Goal: Task Accomplishment & Management: Manage account settings

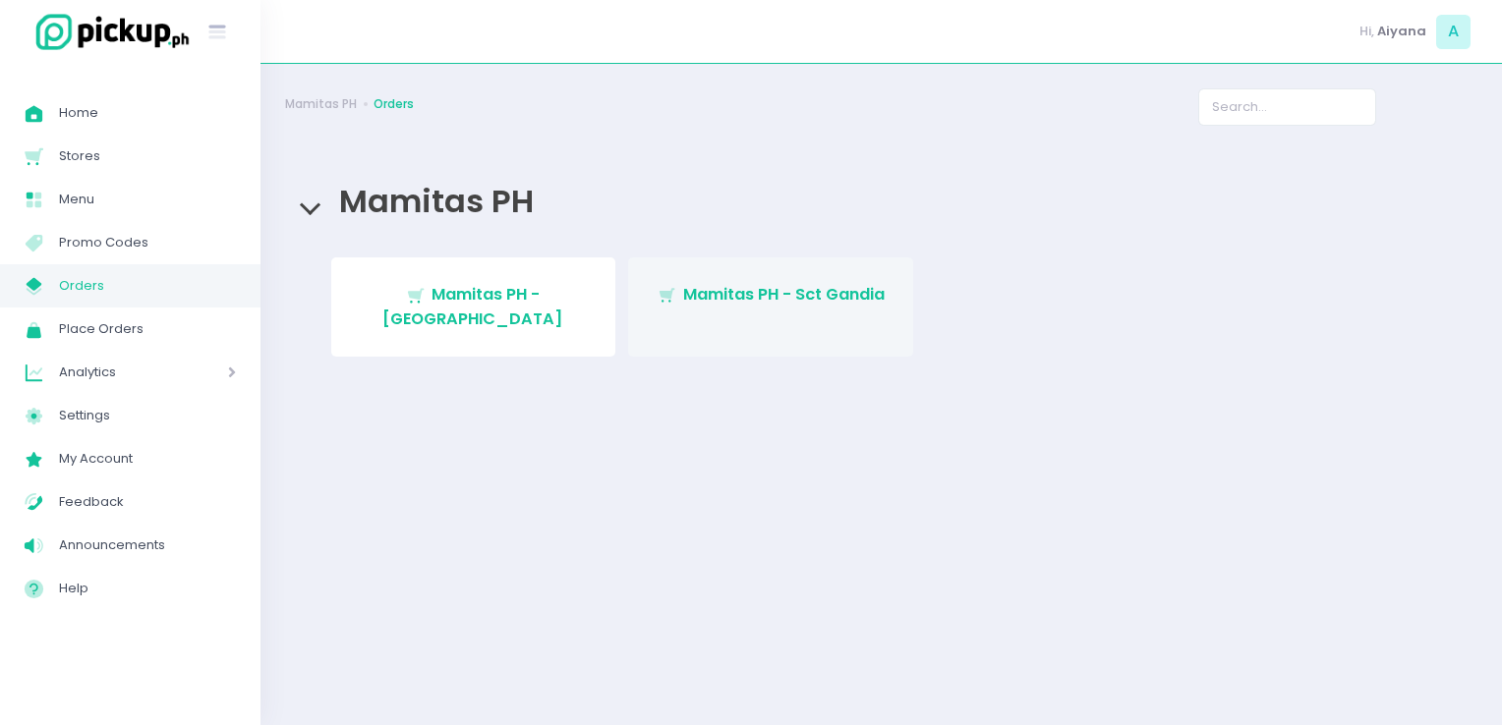
click at [719, 302] on span "Mamitas PH - Sct Gandia" at bounding box center [783, 294] width 201 height 23
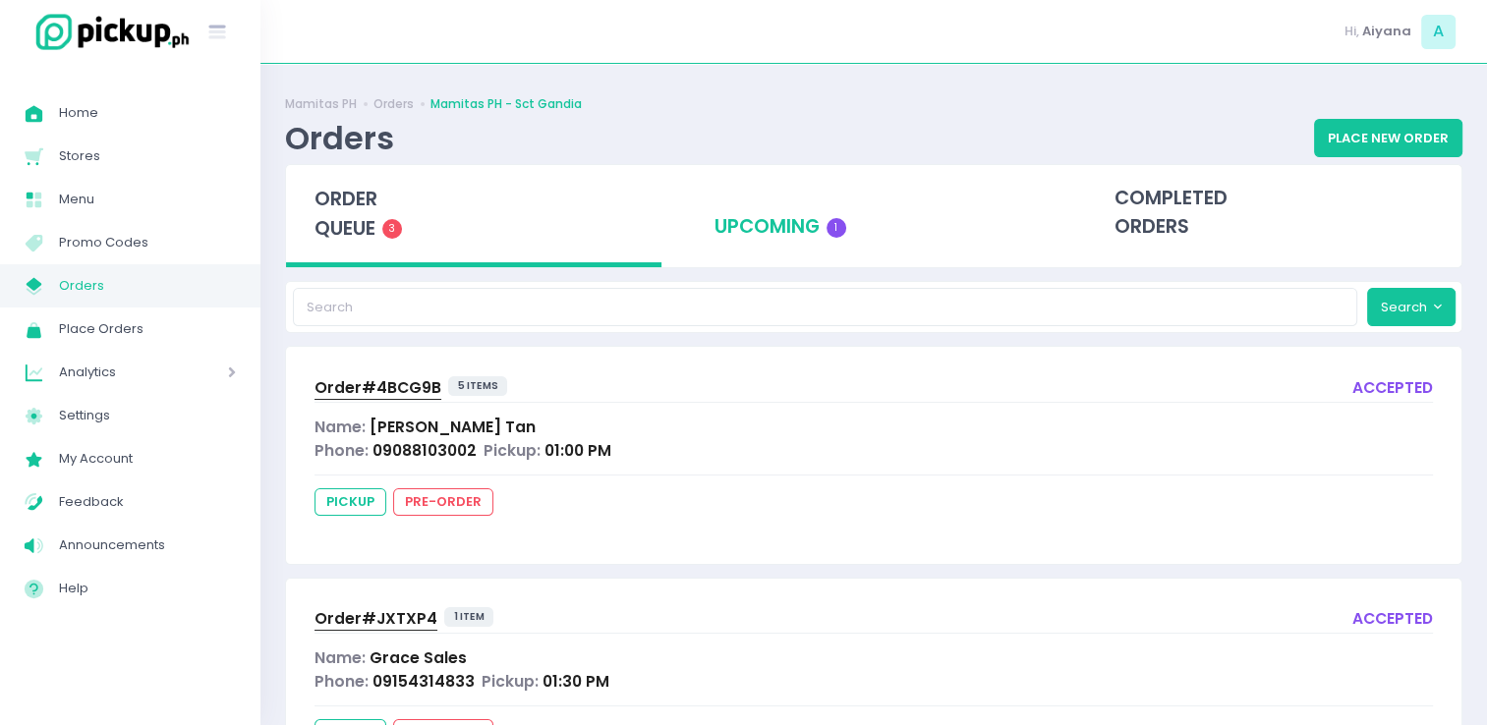
click at [798, 244] on div "upcoming 1" at bounding box center [873, 213] width 375 height 96
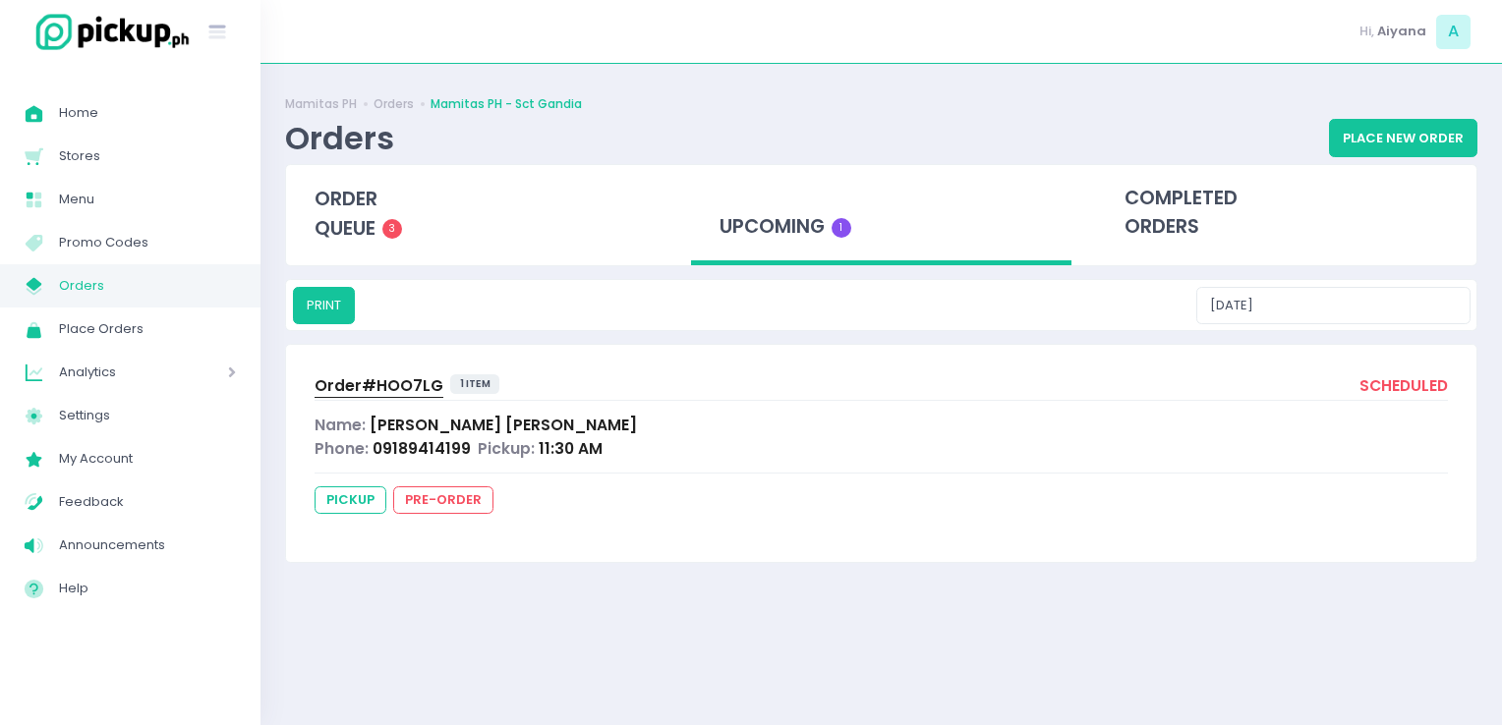
click at [135, 306] on link "My Store Created with Sketch. Orders" at bounding box center [130, 285] width 260 height 43
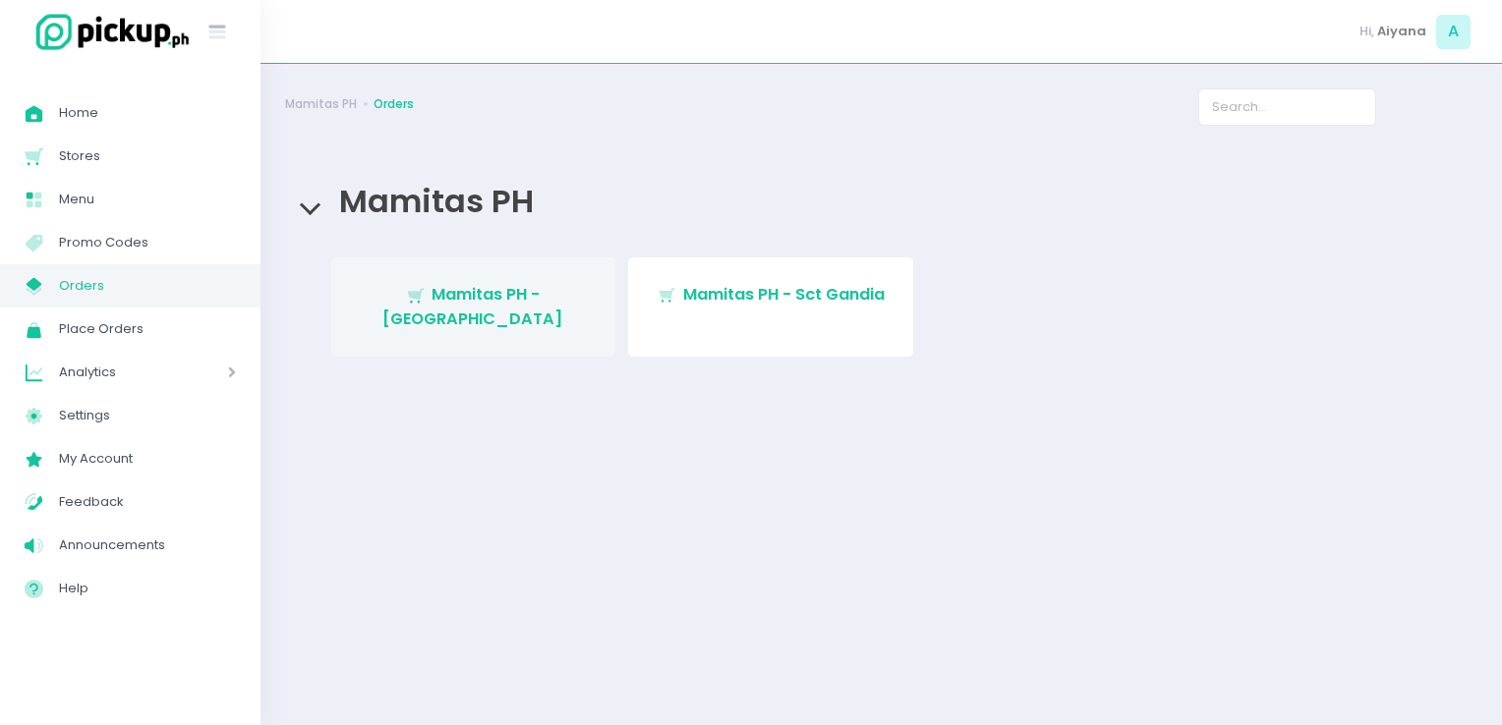
click at [455, 283] on link "Stockholm-icons / Shopping / Cart1 Created with Sketch. Mamitas PH - [GEOGRAPHI…" at bounding box center [473, 306] width 285 height 99
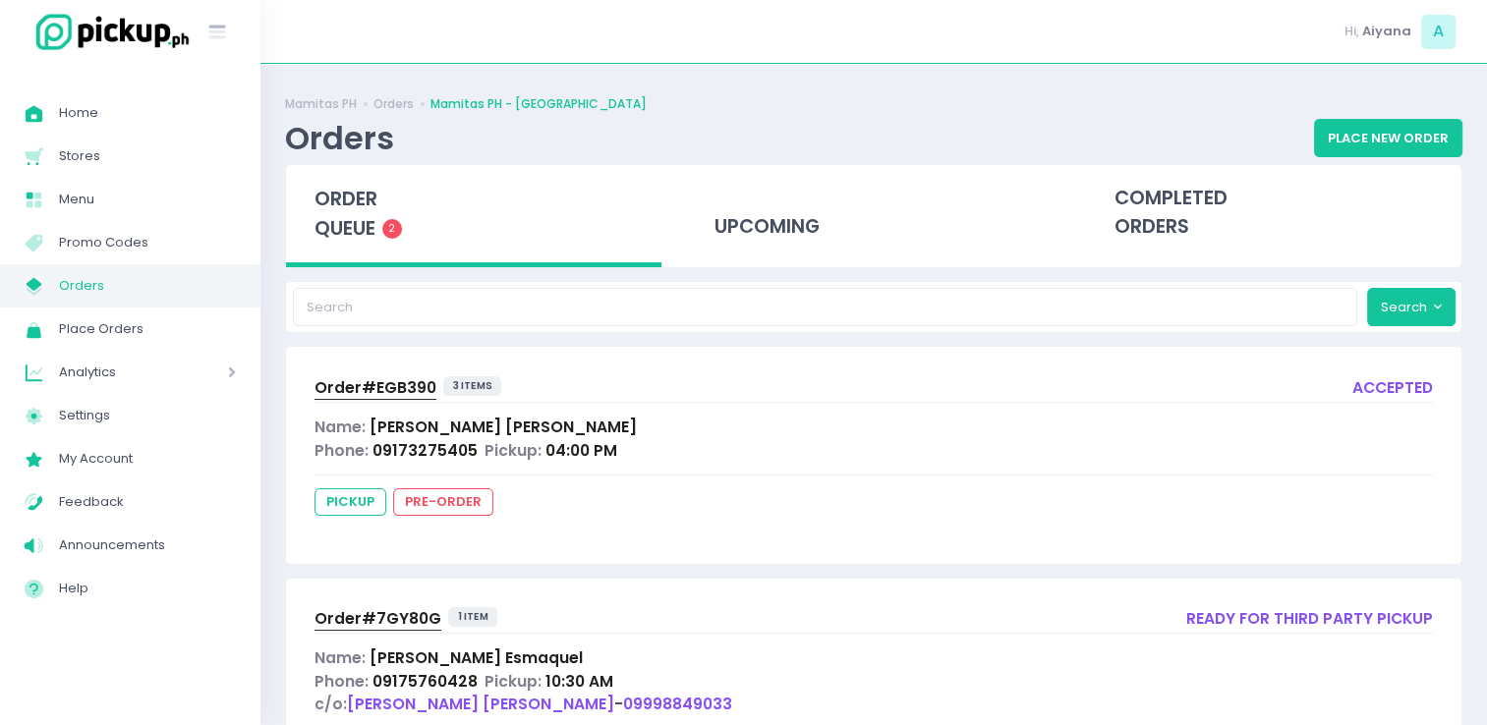
click at [158, 266] on link "My Store Created with Sketch. Orders" at bounding box center [130, 285] width 260 height 43
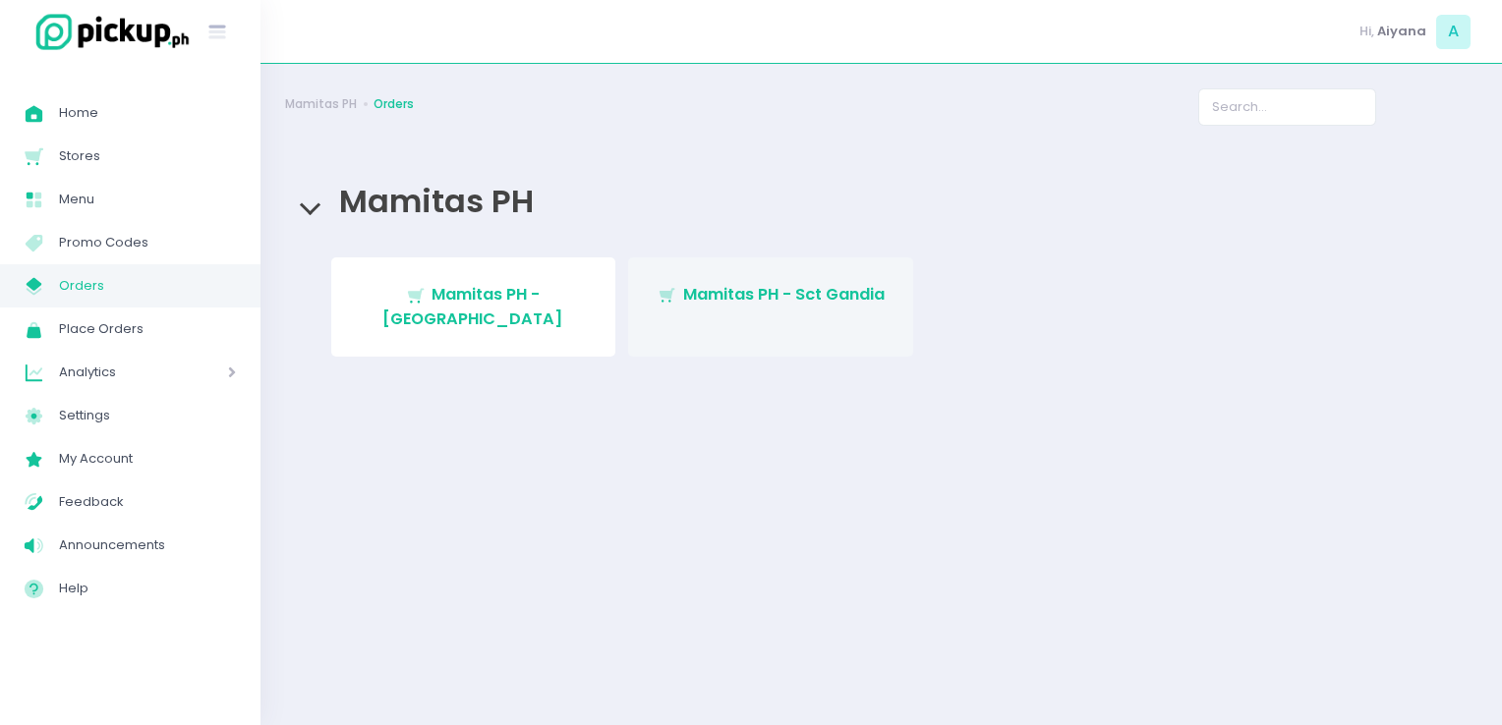
click at [776, 328] on link "Stockholm-icons / Shopping / Cart1 Created with Sketch. Mamitas PH - Sct Gandia" at bounding box center [770, 306] width 285 height 99
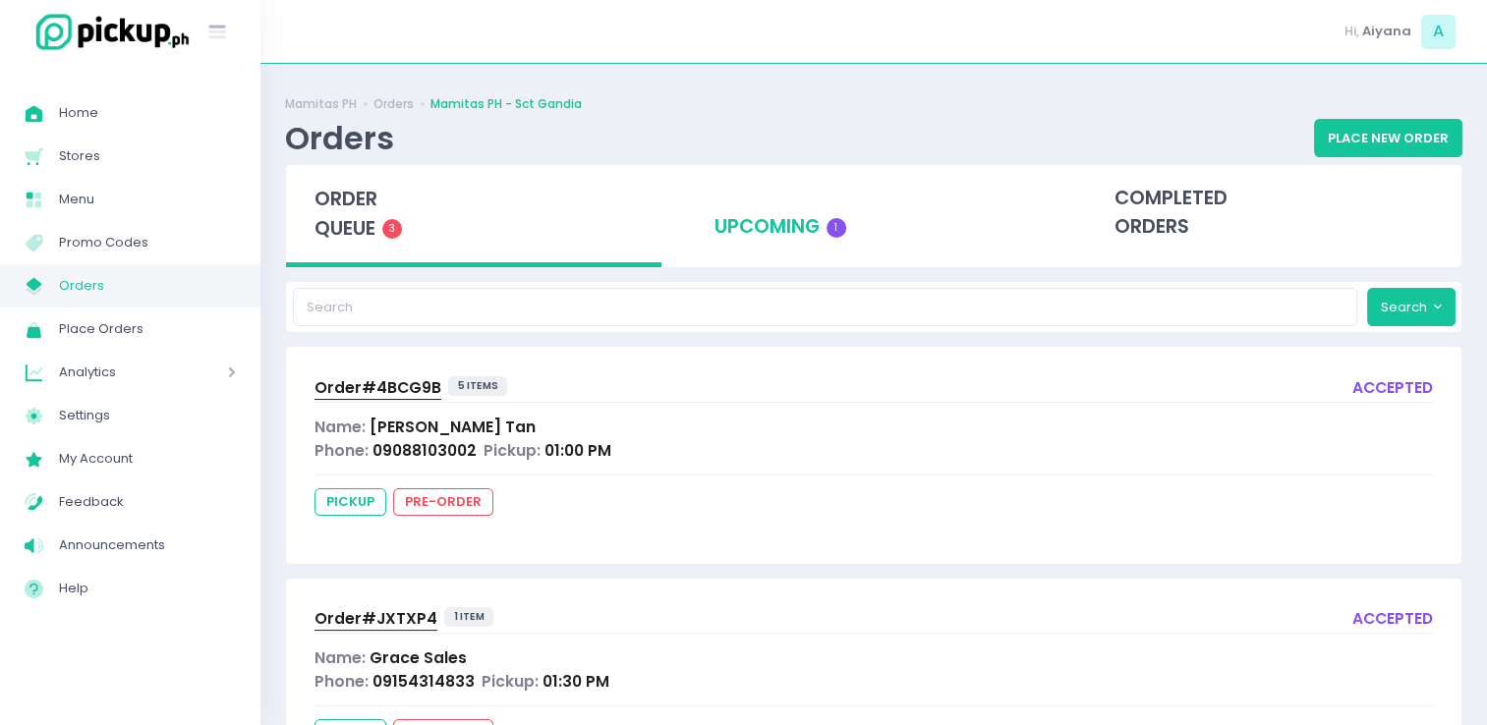
click at [786, 222] on div "upcoming 1" at bounding box center [873, 213] width 375 height 96
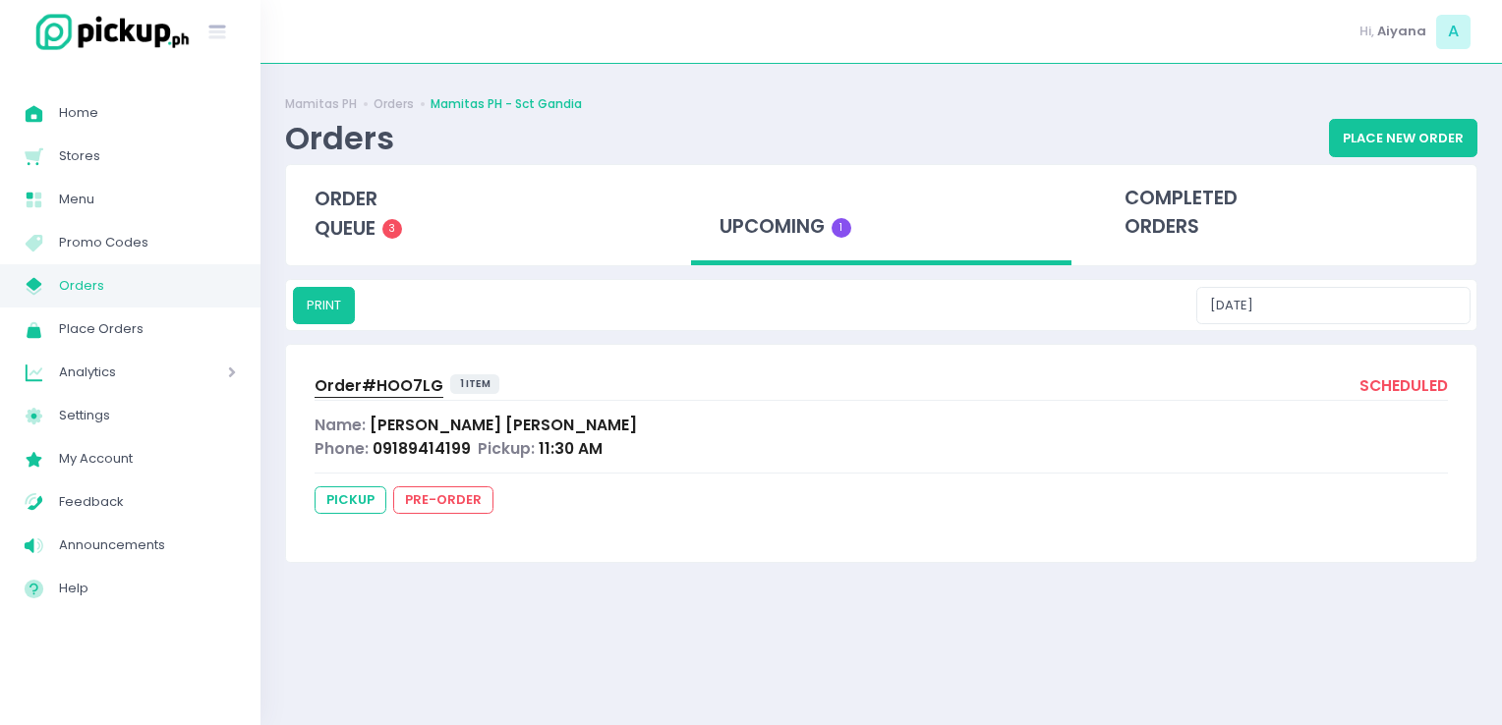
click at [157, 305] on link "My Store Created with Sketch. Orders" at bounding box center [130, 285] width 260 height 43
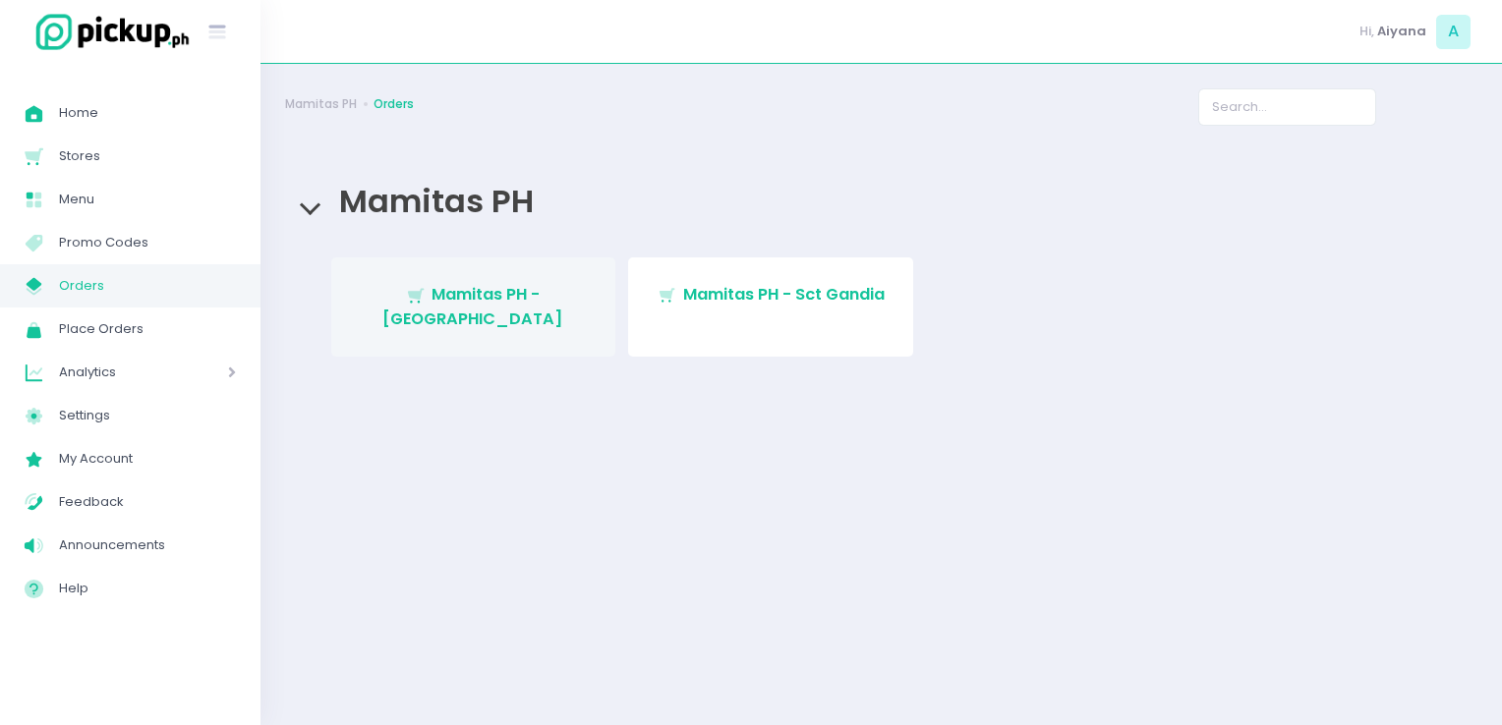
click at [439, 275] on link "Stockholm-icons / Shopping / Cart1 Created with Sketch. Mamitas PH - [GEOGRAPHI…" at bounding box center [473, 306] width 285 height 99
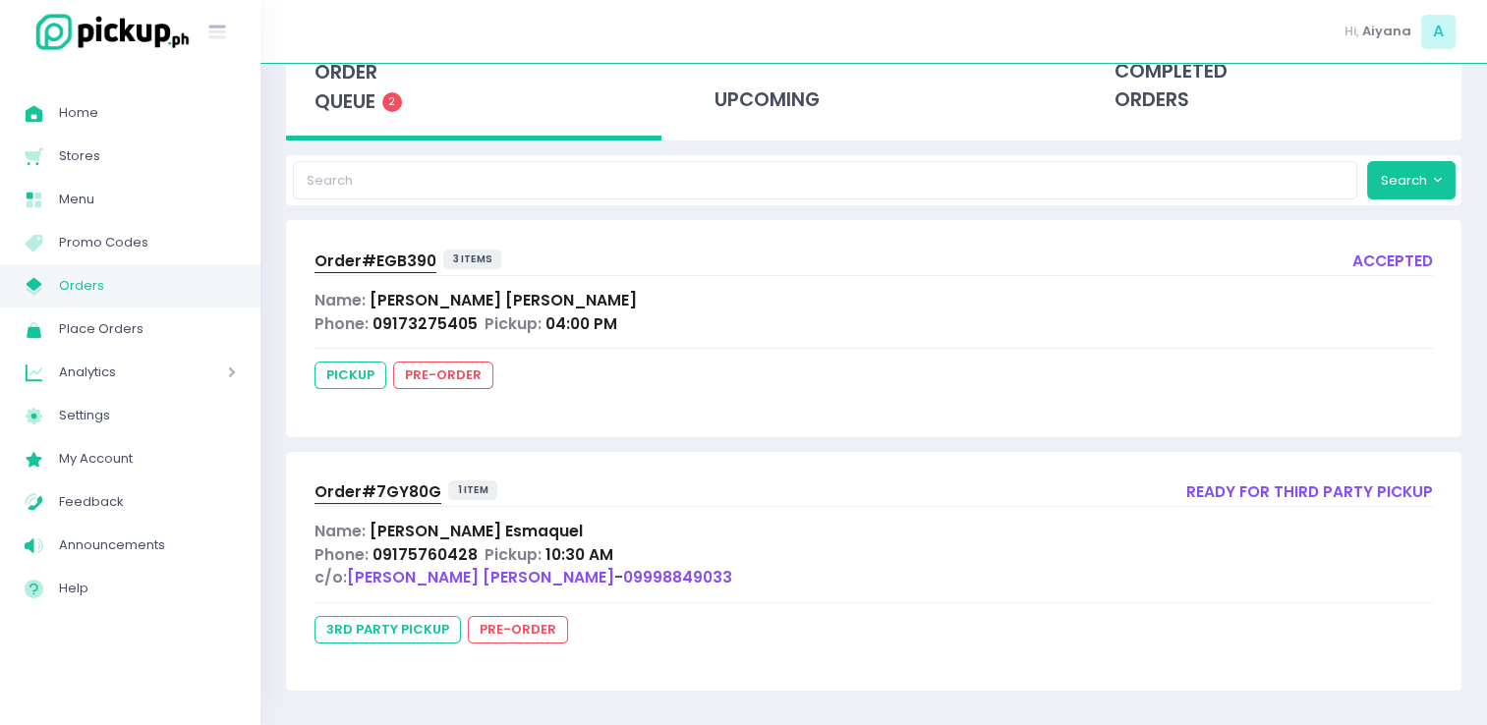
scroll to position [55, 0]
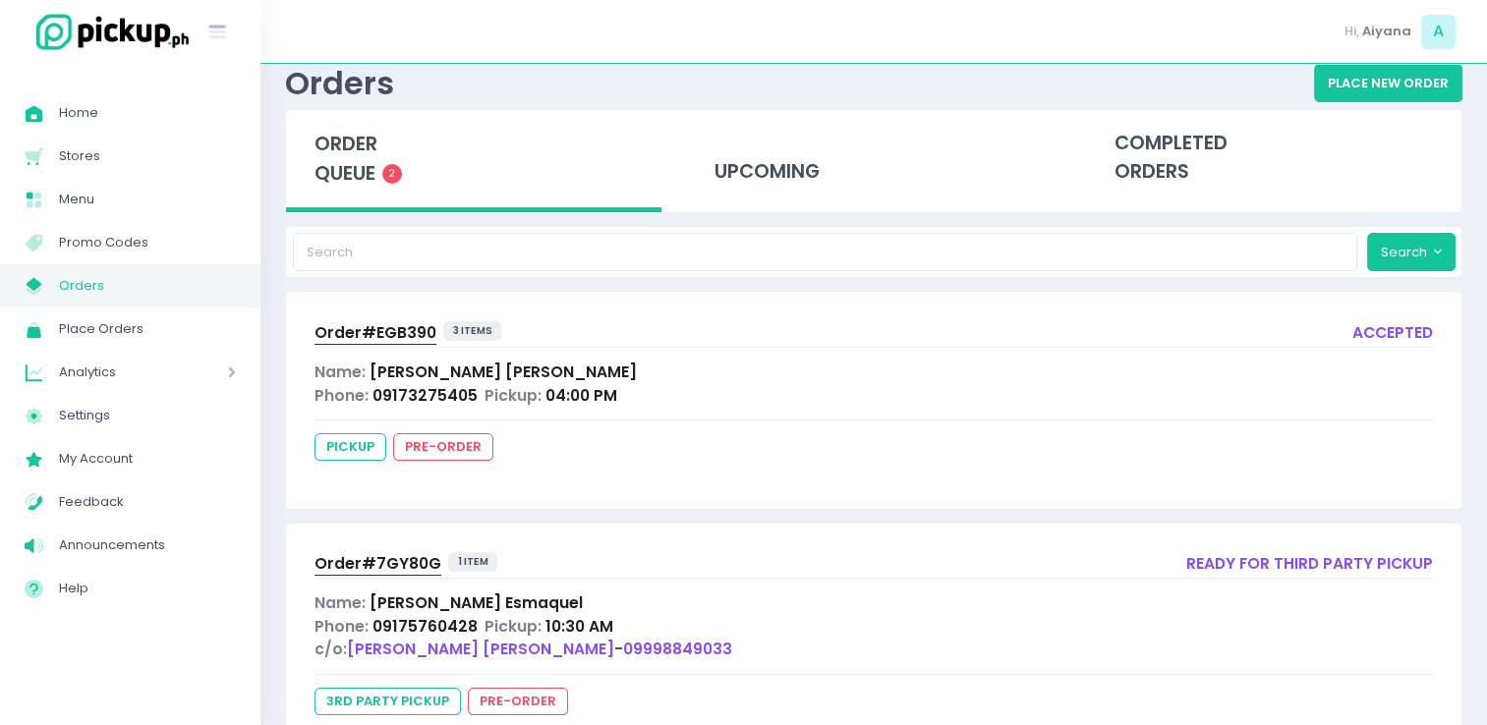
click at [168, 266] on link "My Store Created with Sketch. Orders" at bounding box center [130, 285] width 260 height 43
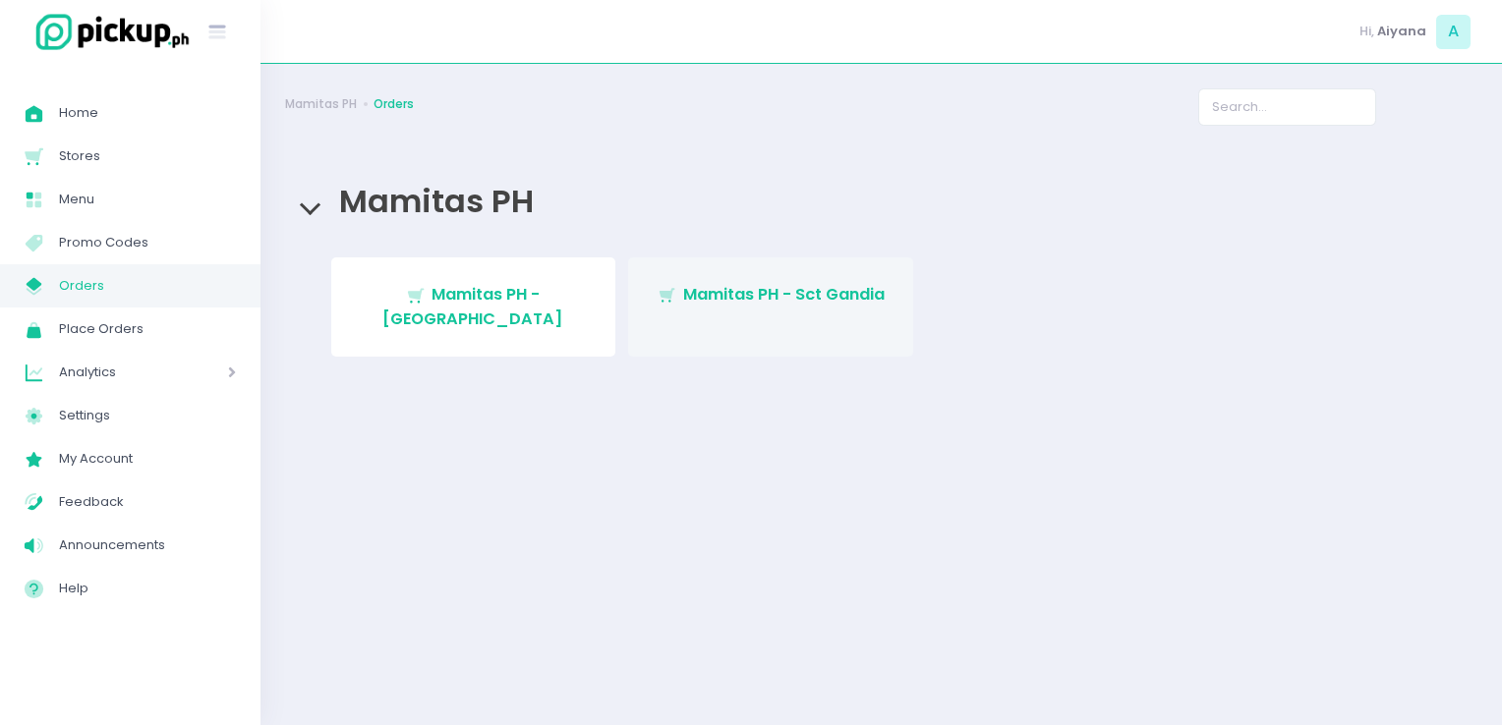
click at [727, 286] on span "Mamitas PH - Sct Gandia" at bounding box center [783, 294] width 201 height 23
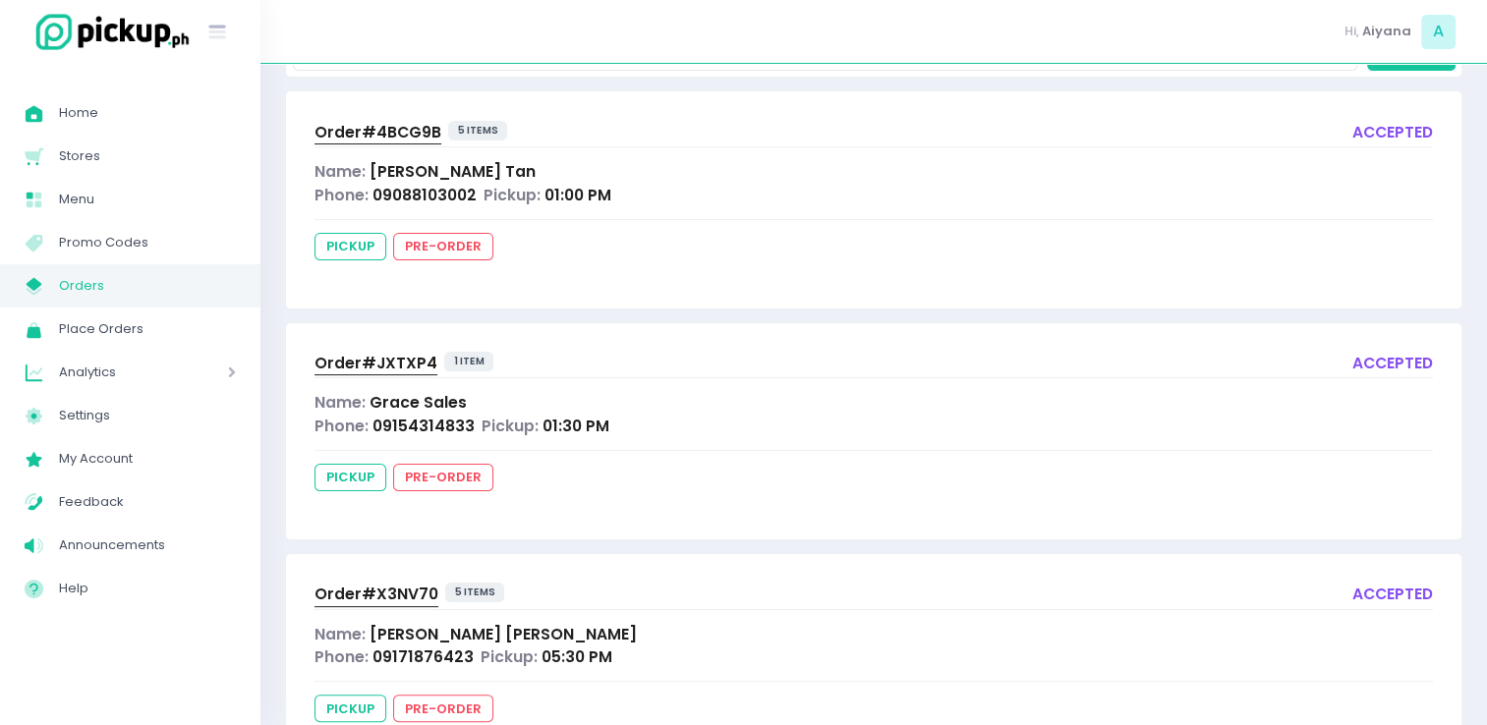
scroll to position [334, 0]
